Goal: Find specific page/section: Find specific page/section

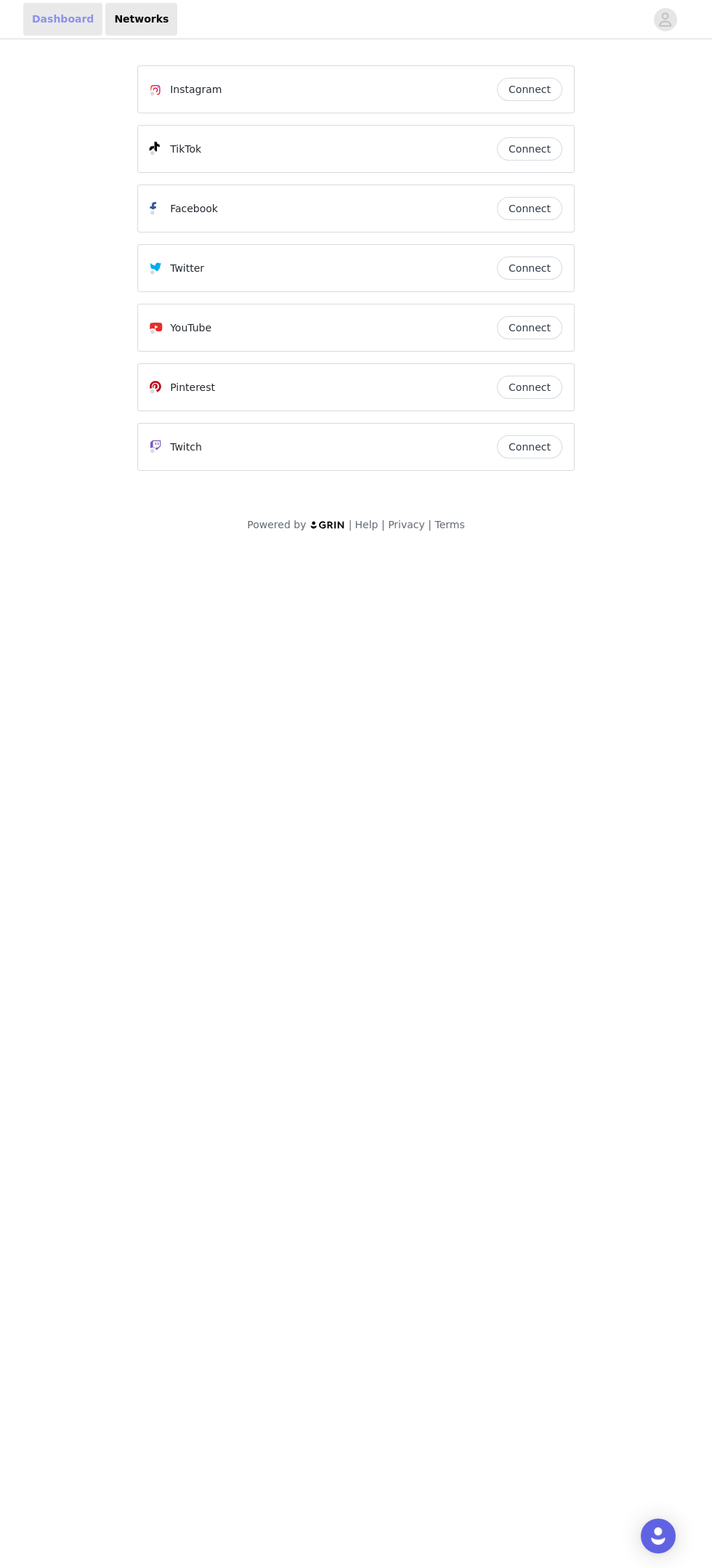
click at [71, 31] on link "Dashboard" at bounding box center [63, 20] width 79 height 33
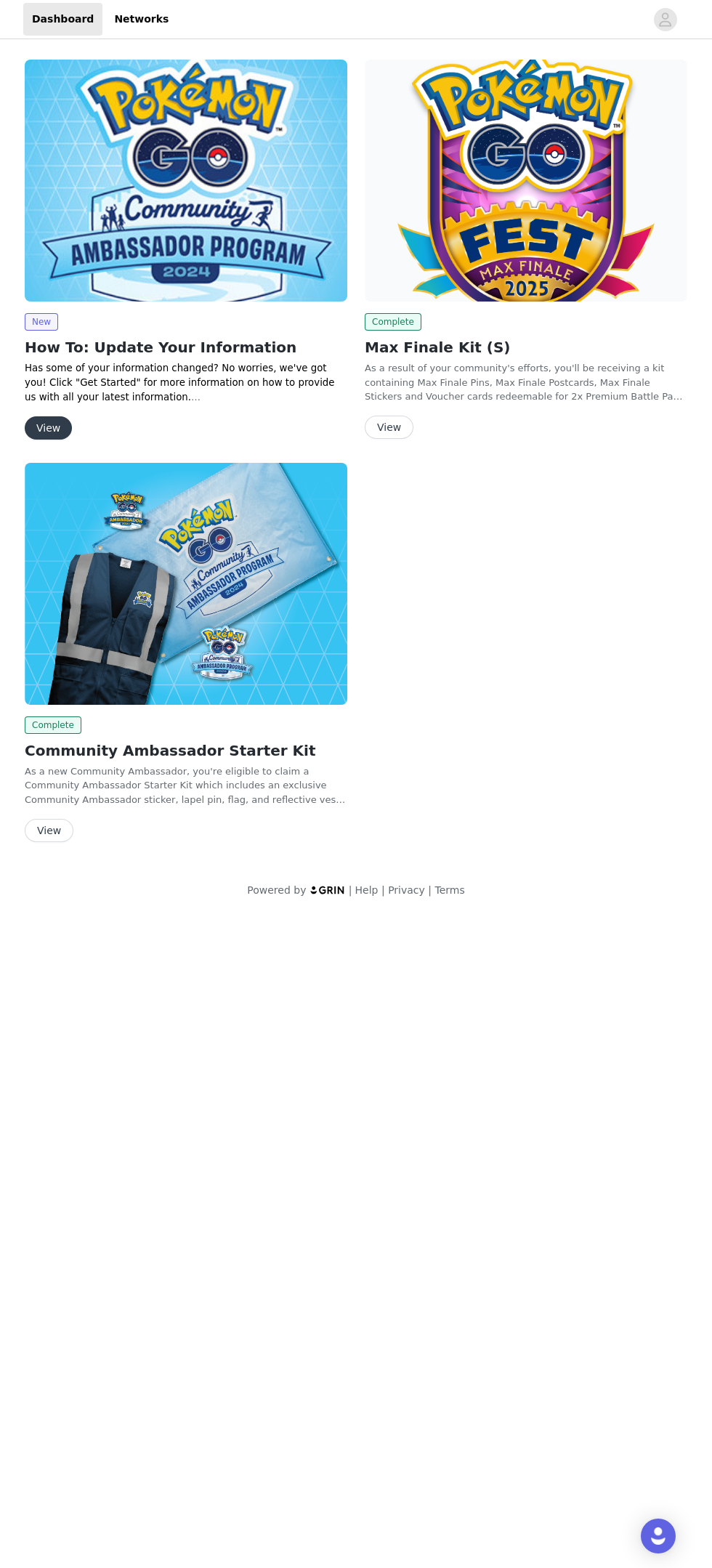
click at [258, 627] on img at bounding box center [186, 583] width 323 height 242
